Goal: Transaction & Acquisition: Subscribe to service/newsletter

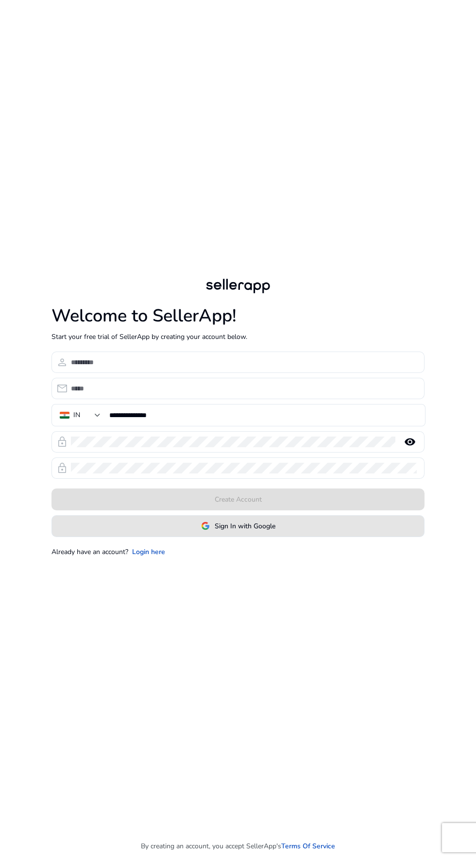
click at [324, 538] on span at bounding box center [238, 525] width 372 height 23
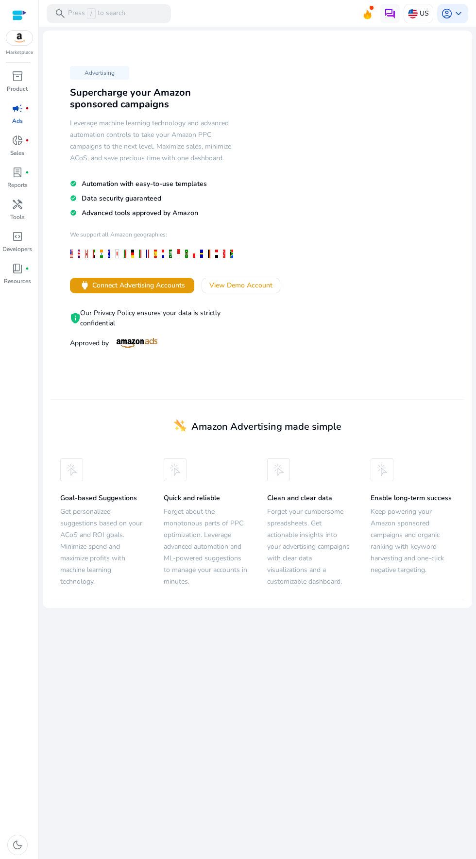
click at [390, 13] on img at bounding box center [390, 14] width 12 height 12
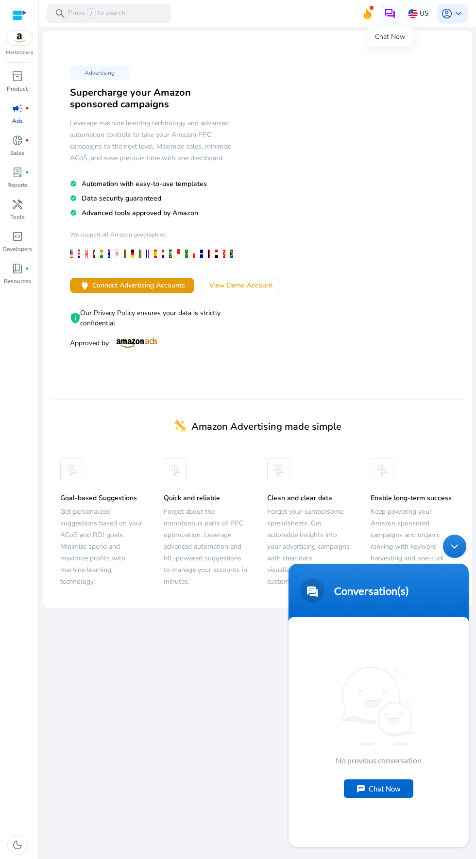
click at [463, 19] on span "keyboard_arrow_down" at bounding box center [459, 14] width 12 height 12
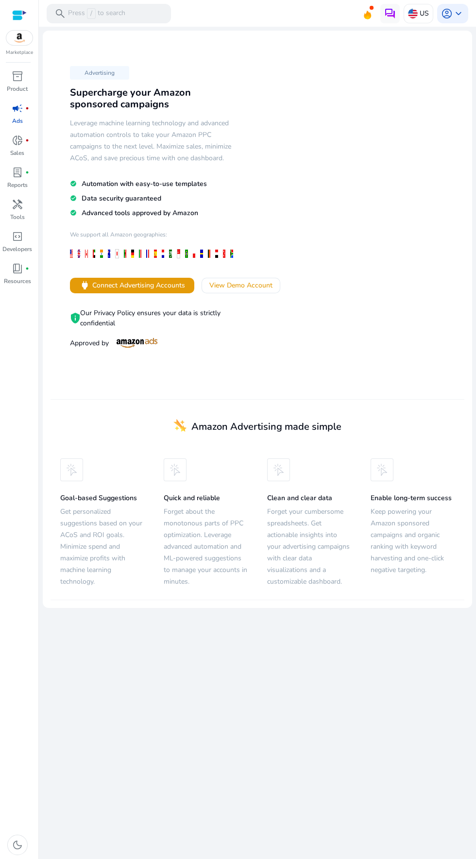
click at [413, 13] on img at bounding box center [413, 14] width 10 height 10
click at [155, 285] on div at bounding box center [238, 429] width 476 height 859
click at [142, 285] on span "Connect Advertising Accounts" at bounding box center [138, 285] width 93 height 10
